Goal: Navigation & Orientation: Find specific page/section

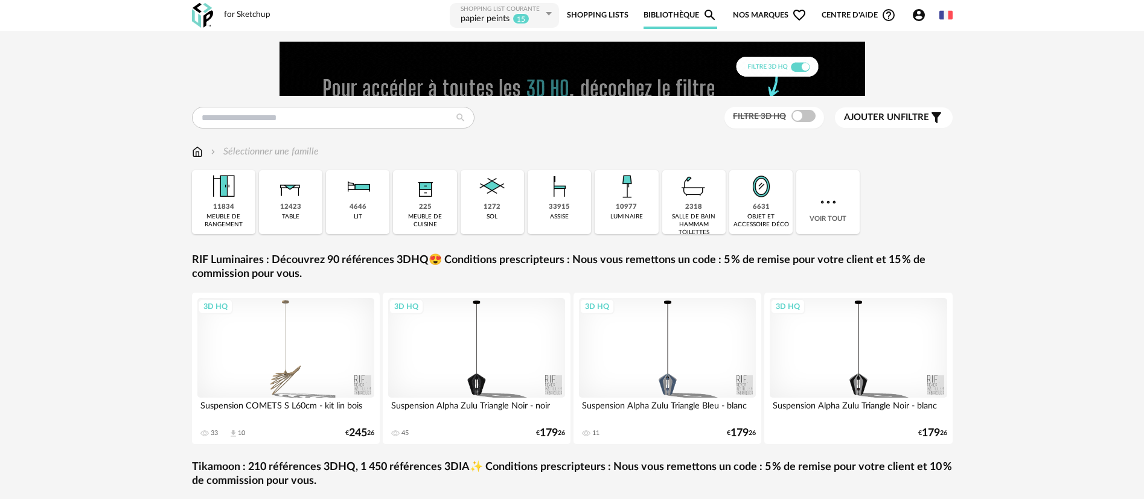
click at [601, 15] on link "Shopping Lists" at bounding box center [598, 15] width 62 height 27
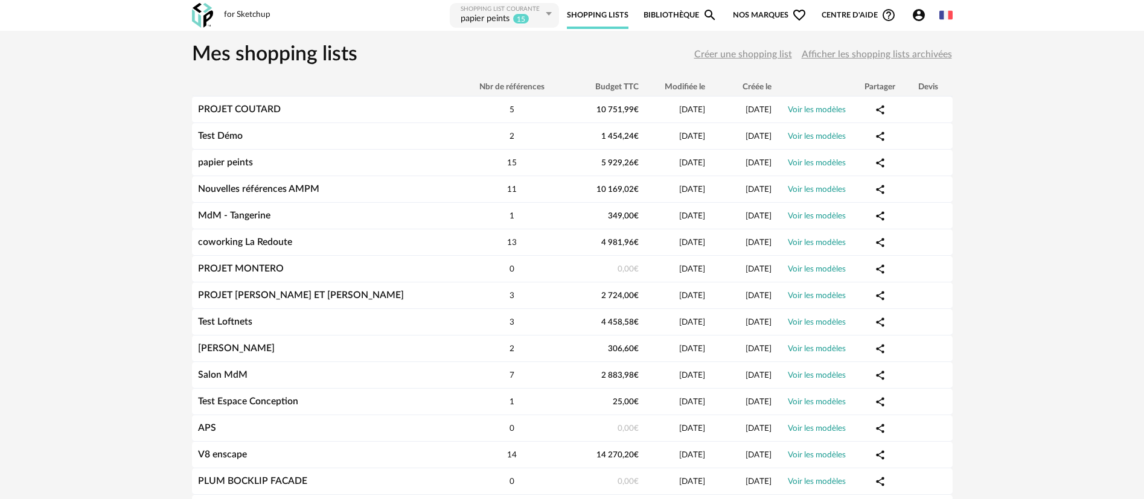
click at [497, 14] on div "papier peints" at bounding box center [484, 19] width 49 height 12
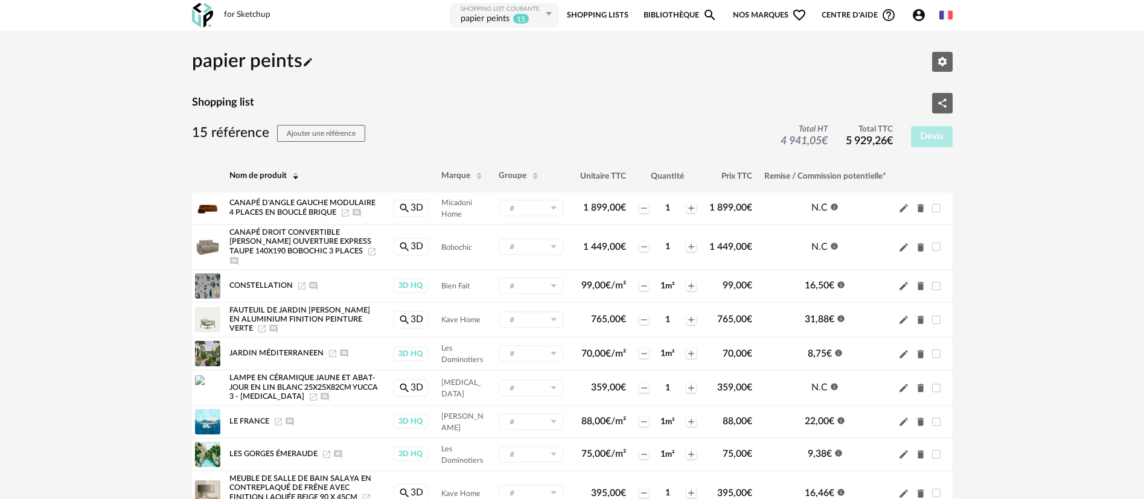
click at [202, 7] on img at bounding box center [202, 15] width 21 height 25
